Goal: Book appointment/travel/reservation

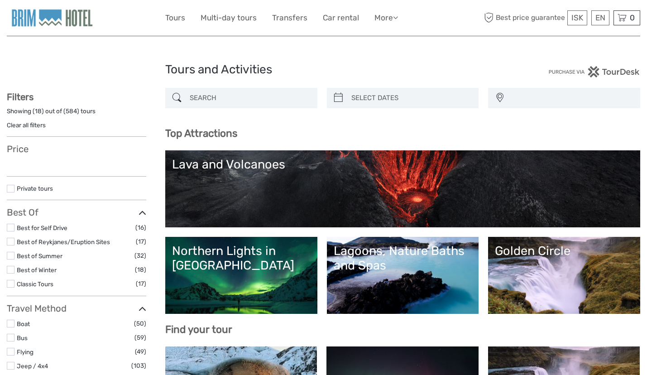
select select
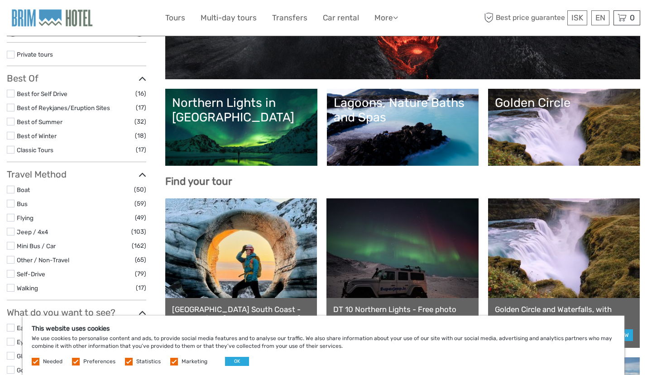
scroll to position [148, 0]
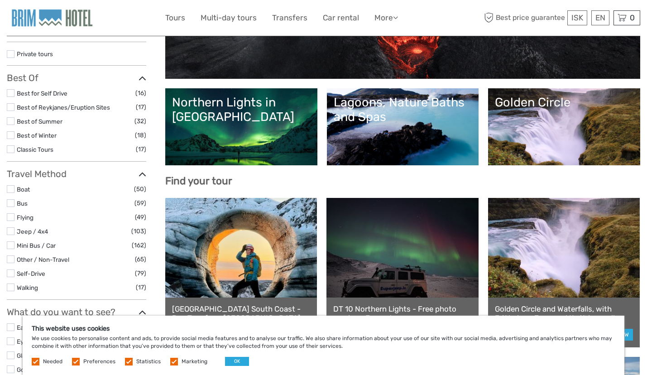
click at [538, 136] on link "Golden Circle" at bounding box center [564, 126] width 138 height 63
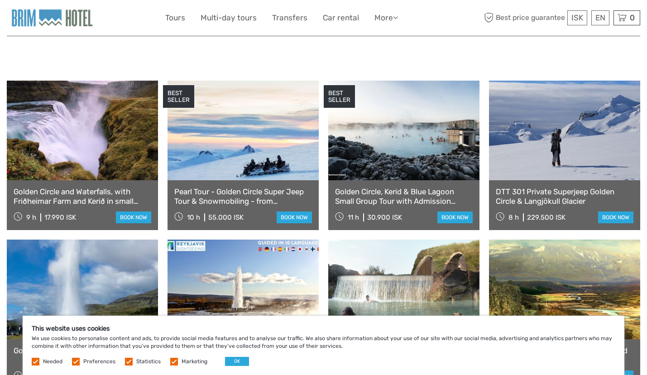
scroll to position [461, 0]
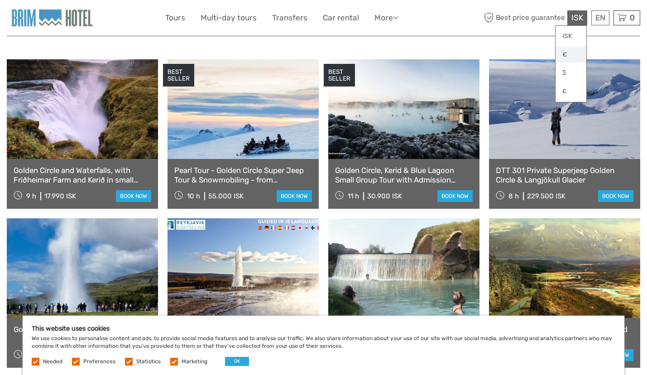
click at [564, 53] on link "€" at bounding box center [570, 55] width 31 height 16
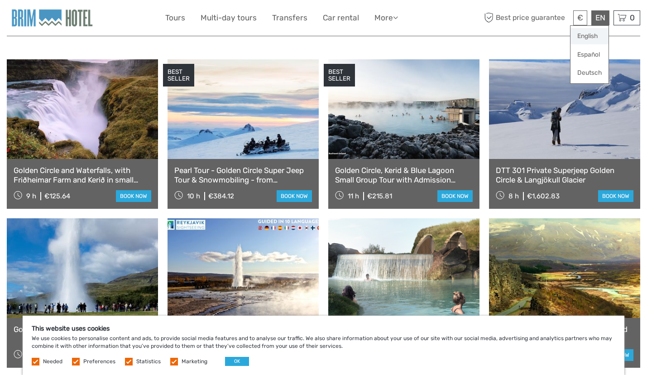
click at [589, 35] on link "English" at bounding box center [589, 36] width 38 height 16
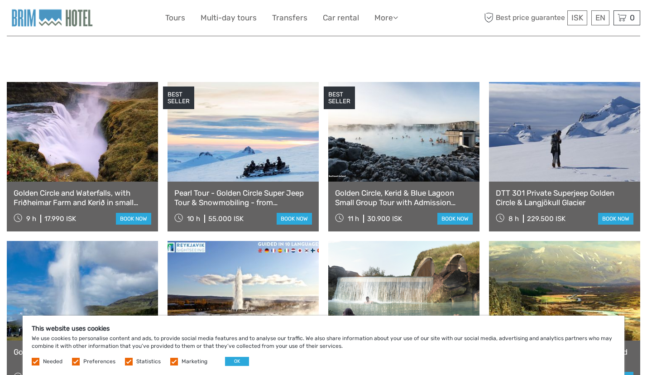
scroll to position [440, 0]
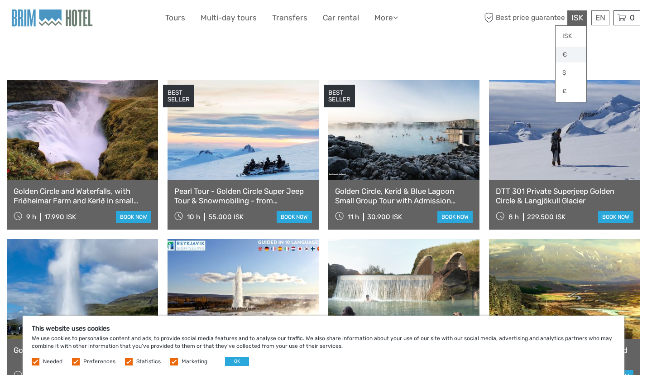
click at [562, 54] on link "€" at bounding box center [570, 55] width 31 height 16
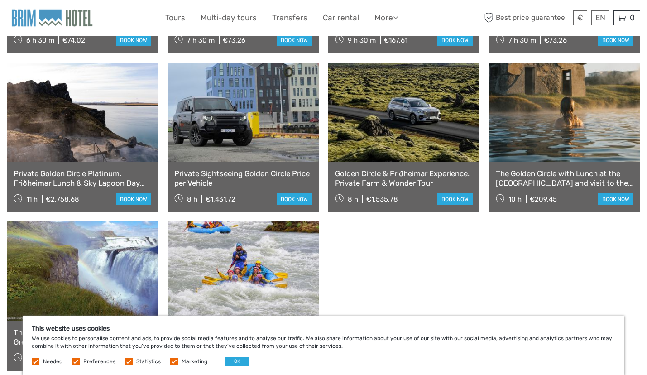
scroll to position [773, 0]
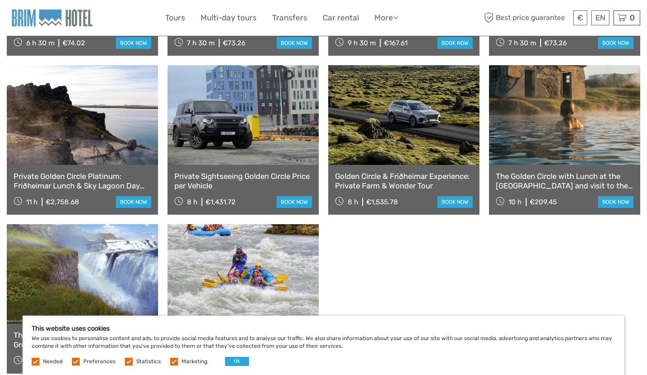
click at [543, 172] on link "The Golden Circle with Lunch at the [GEOGRAPHIC_DATA] and visit to the [GEOGRAP…" at bounding box center [565, 181] width 138 height 19
click at [619, 196] on link "book now" at bounding box center [615, 202] width 35 height 12
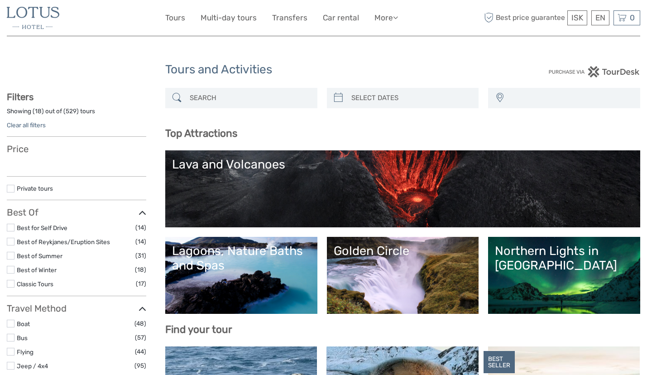
select select
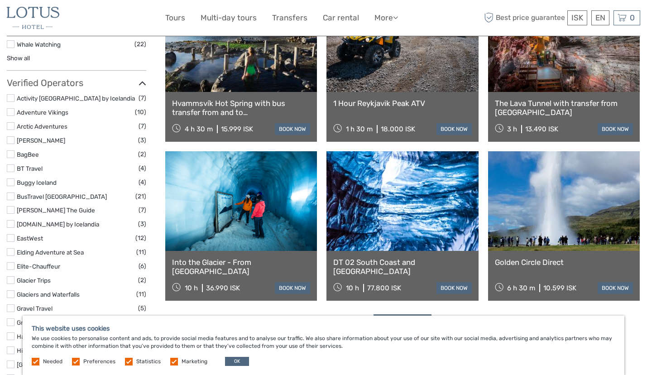
scroll to position [991, 0]
